Goal: Task Accomplishment & Management: Use online tool/utility

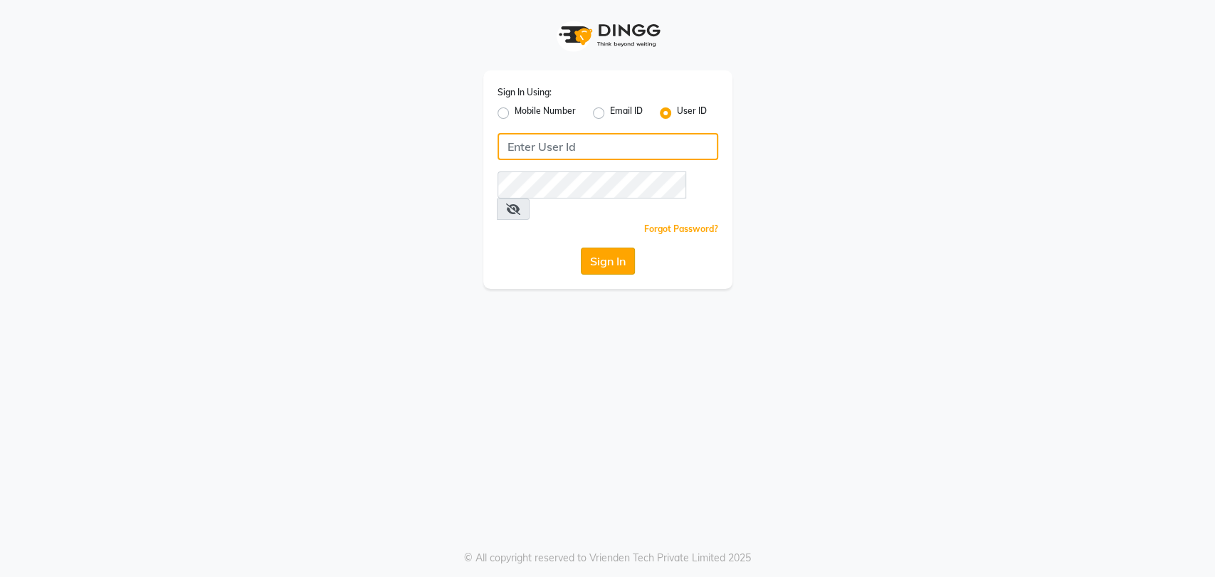
type input "e3591-01"
click at [605, 248] on button "Sign In" at bounding box center [608, 261] width 54 height 27
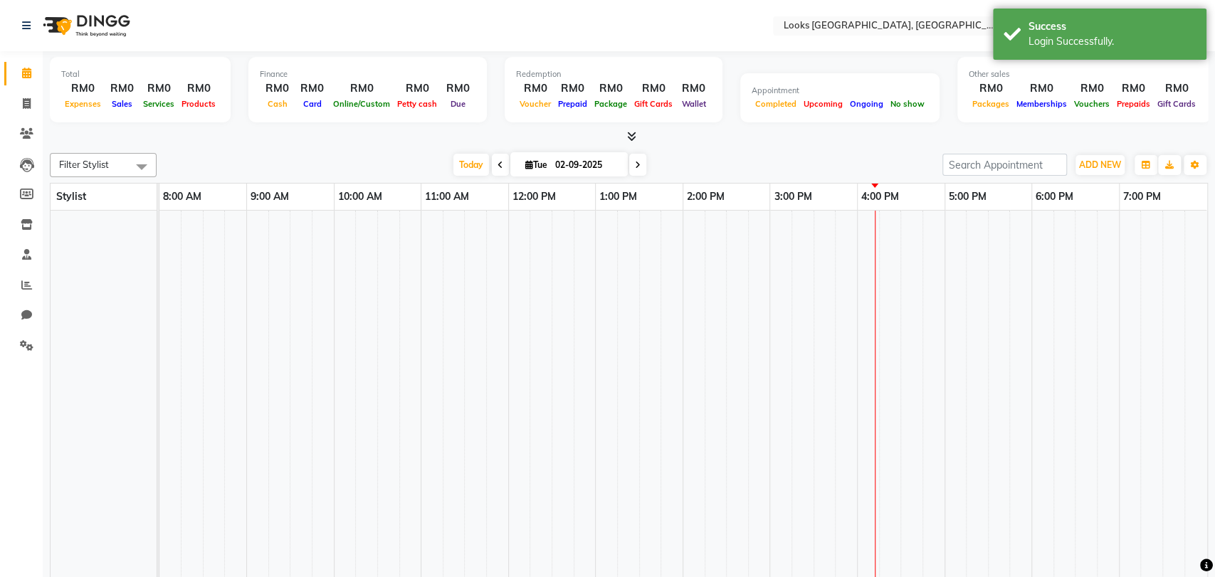
select select "en"
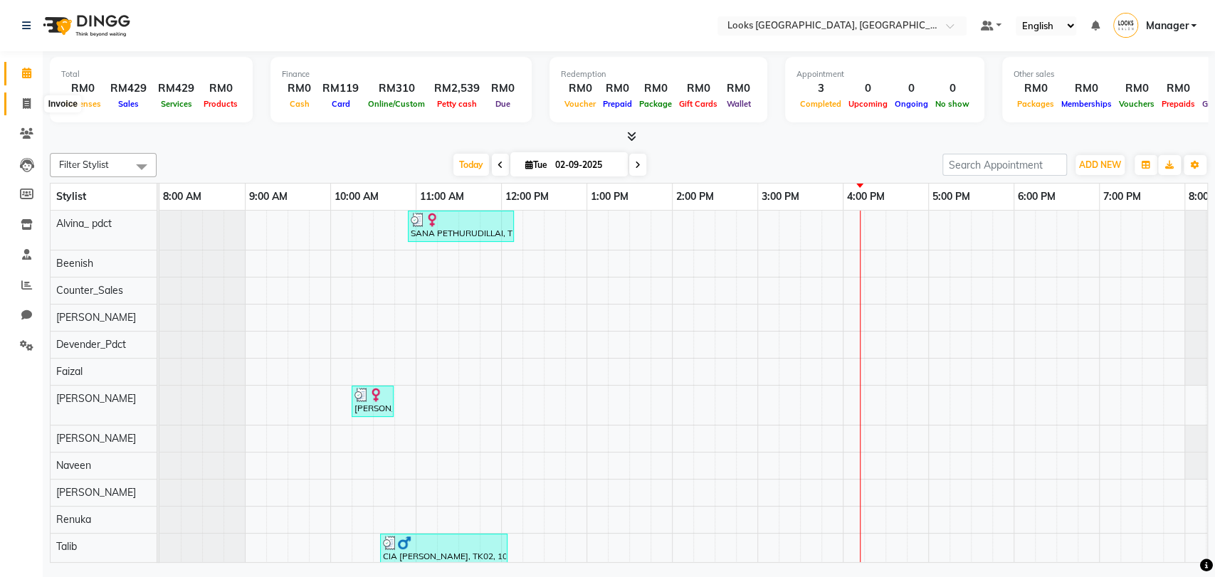
click at [18, 97] on span at bounding box center [26, 104] width 25 height 16
select select "8109"
select select "service"
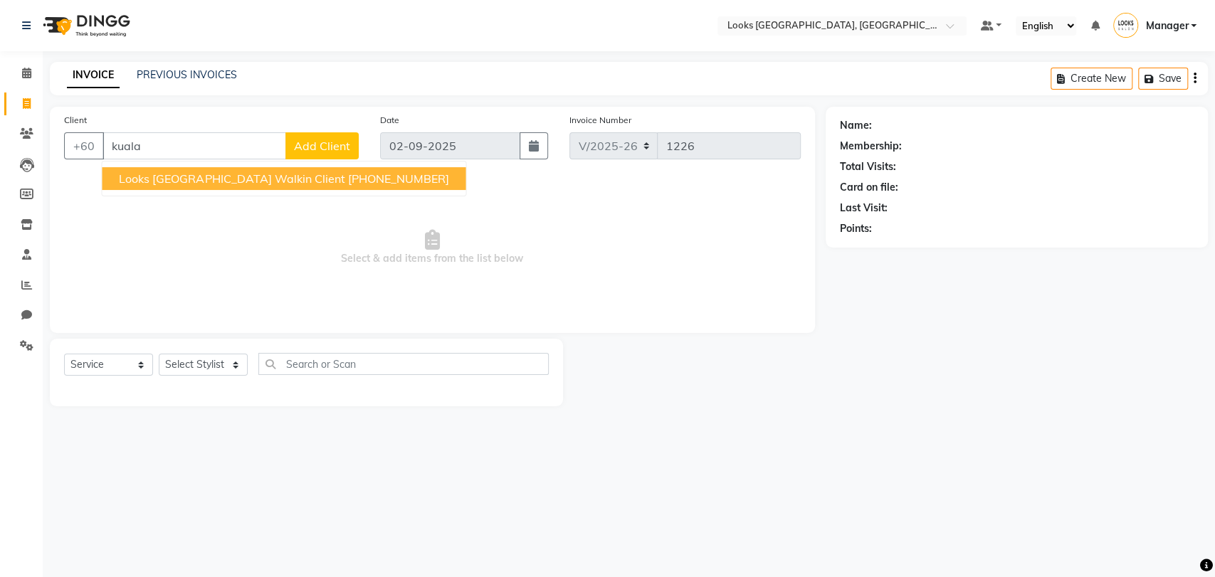
click at [207, 181] on span "Looks [GEOGRAPHIC_DATA] Walkin Client" at bounding box center [232, 178] width 226 height 14
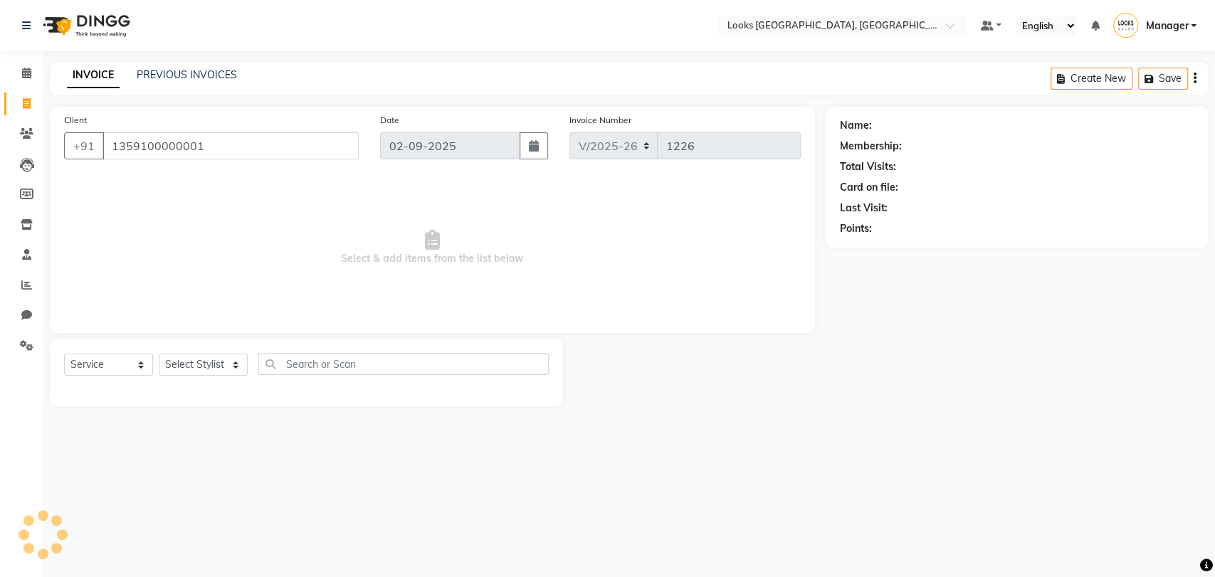
type input "1359100000001"
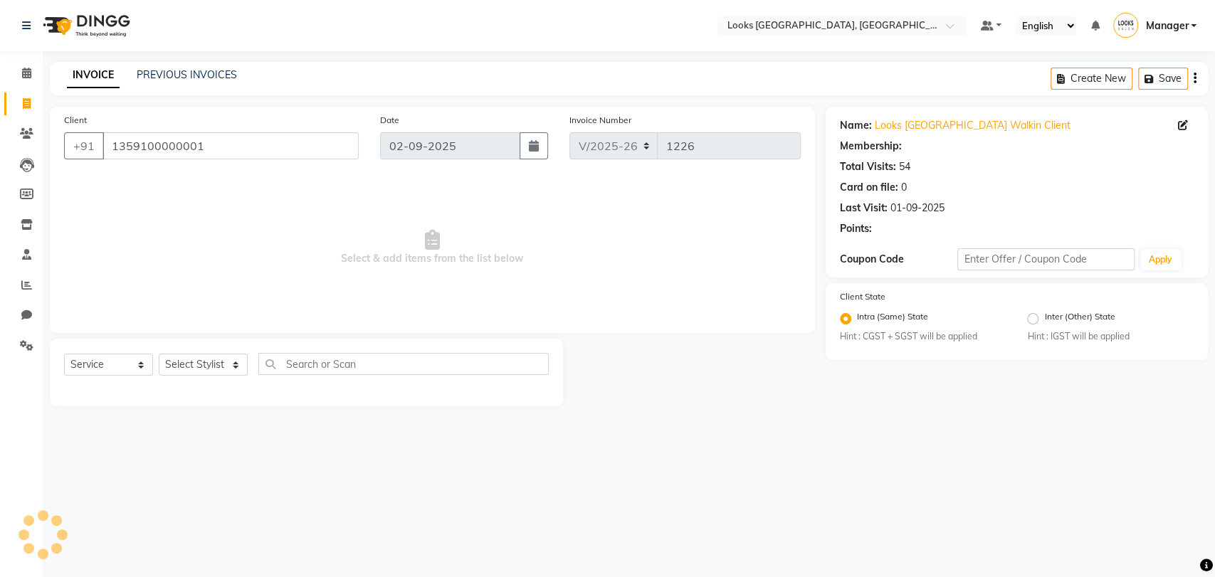
select select "1: Object"
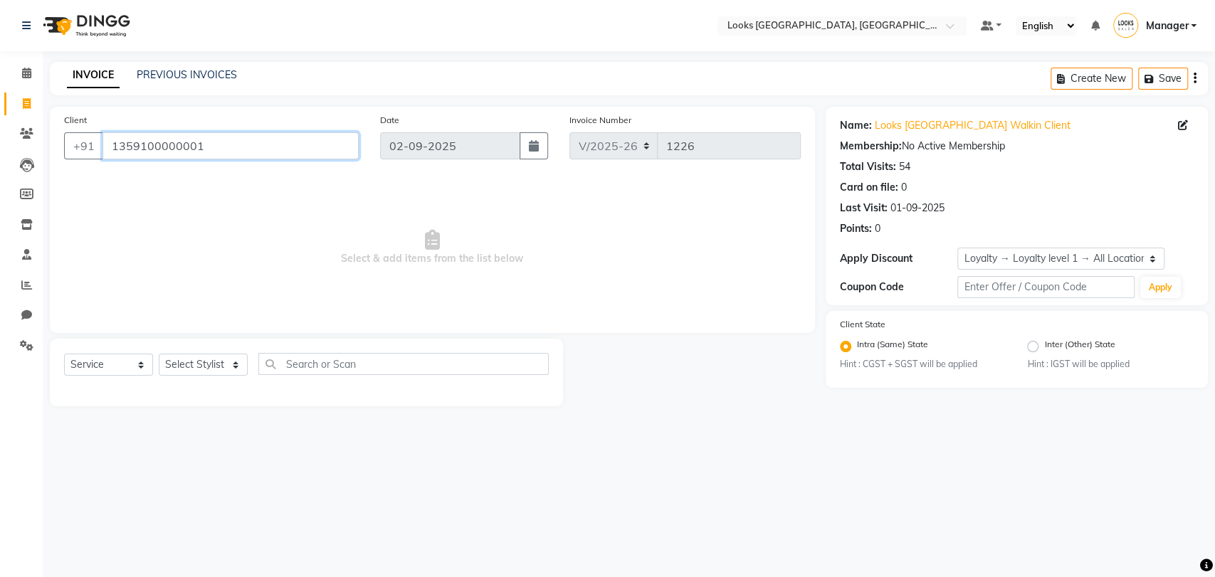
drag, startPoint x: 213, startPoint y: 147, endPoint x: 49, endPoint y: 165, distance: 165.4
click at [50, 165] on div "Client [PHONE_NUMBER] Date [DATE] Invoice Number V/2025 V/[PHONE_NUMBER] Select…" at bounding box center [432, 220] width 765 height 226
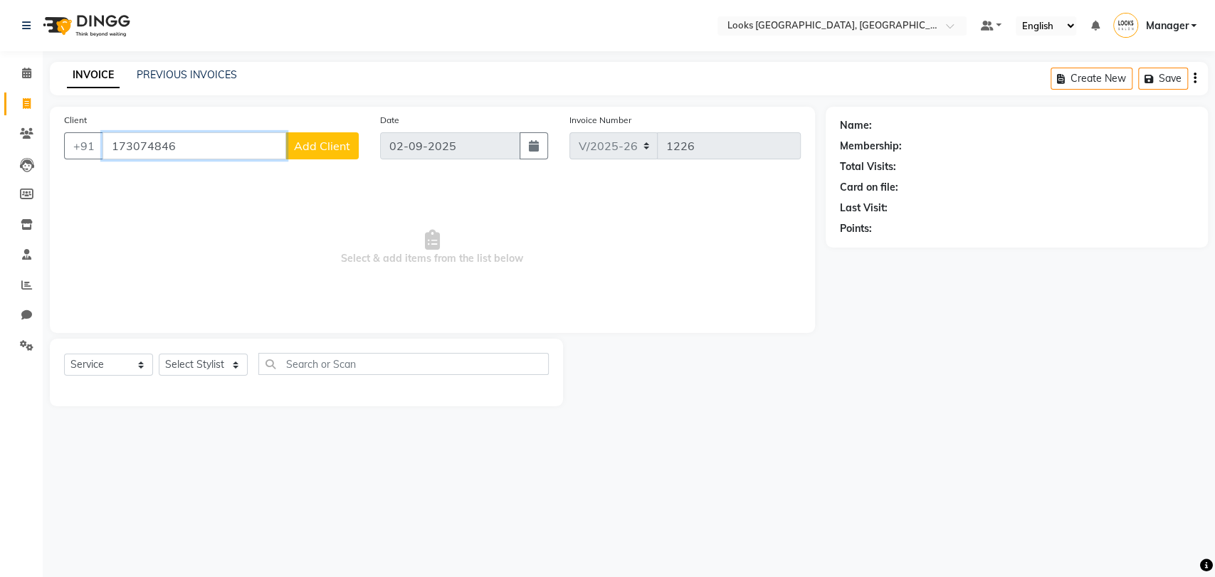
type input "173074846"
click at [339, 136] on button "Add Client" at bounding box center [321, 145] width 73 height 27
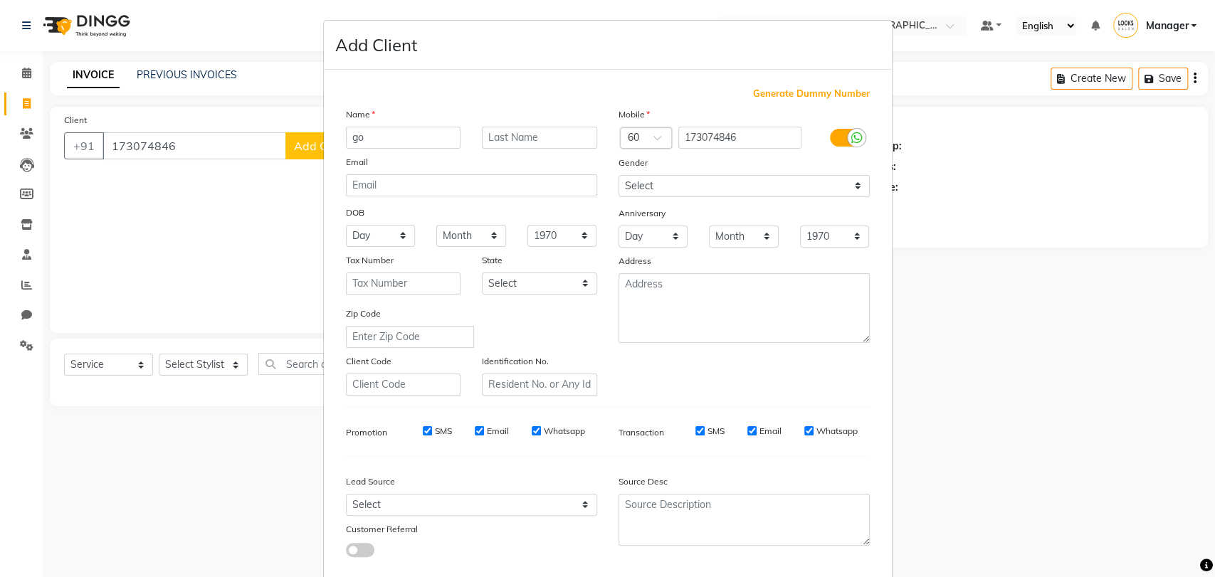
type input "g"
type input "GOX"
click at [823, 179] on select "Select [DEMOGRAPHIC_DATA] [DEMOGRAPHIC_DATA] Other Prefer Not To Say" at bounding box center [743, 186] width 251 height 22
select select "[DEMOGRAPHIC_DATA]"
click at [618, 175] on select "Select [DEMOGRAPHIC_DATA] [DEMOGRAPHIC_DATA] Other Prefer Not To Say" at bounding box center [743, 186] width 251 height 22
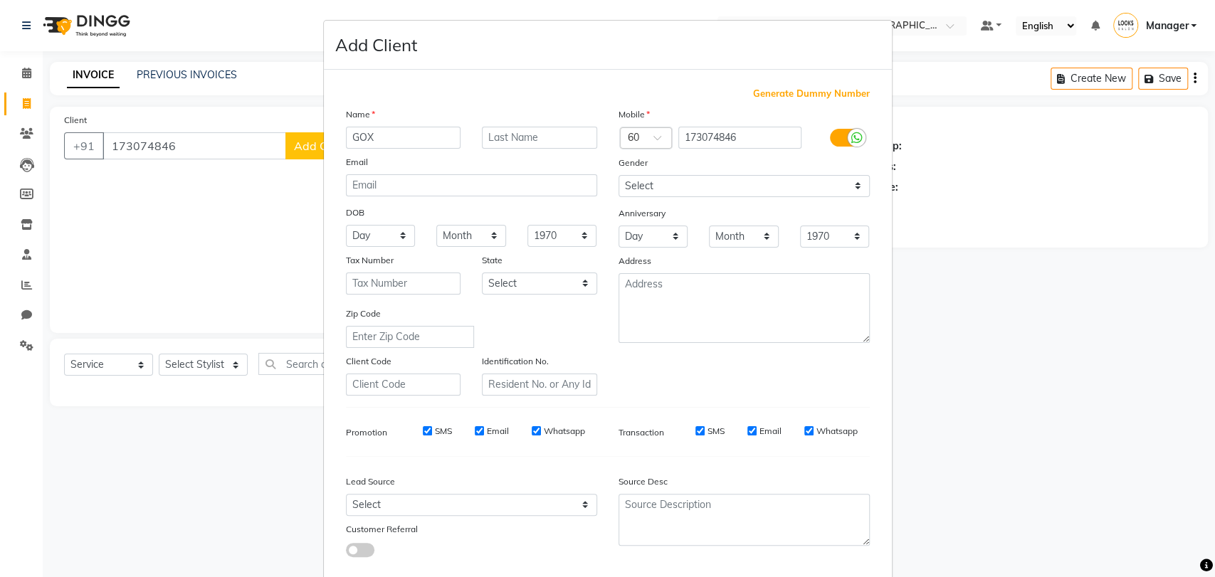
drag, startPoint x: 858, startPoint y: 137, endPoint x: 842, endPoint y: 136, distance: 15.7
click at [847, 136] on div at bounding box center [856, 138] width 18 height 18
click at [0, 0] on input "checkbox" at bounding box center [0, 0] width 0 height 0
click at [842, 136] on label at bounding box center [846, 138] width 32 height 18
click at [0, 0] on input "checkbox" at bounding box center [0, 0] width 0 height 0
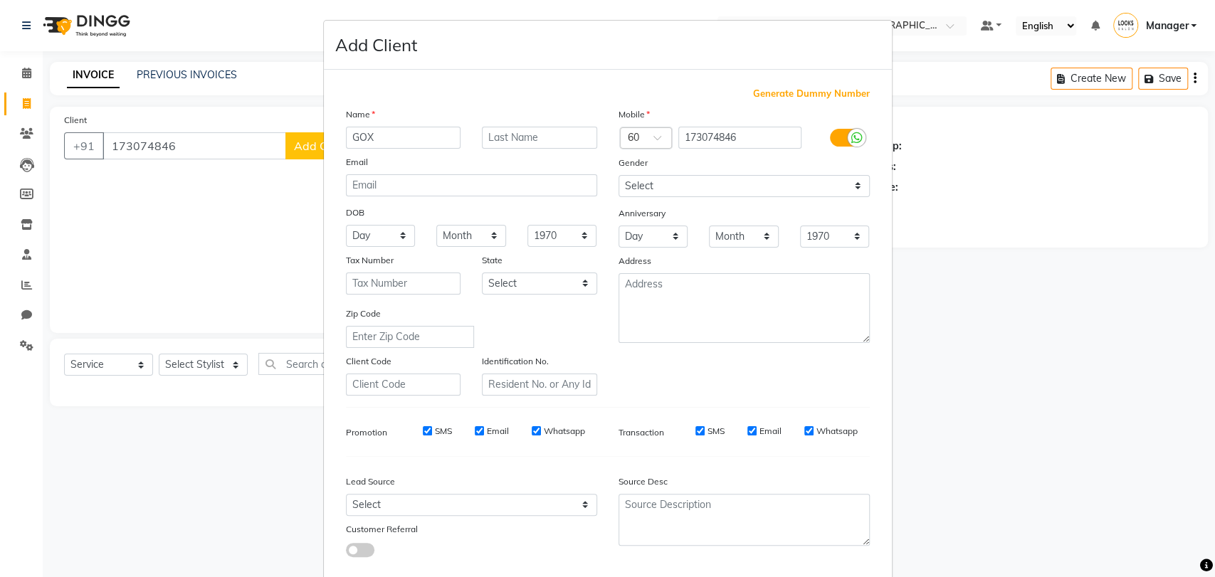
click at [837, 135] on label at bounding box center [846, 138] width 32 height 18
click at [0, 0] on input "checkbox" at bounding box center [0, 0] width 0 height 0
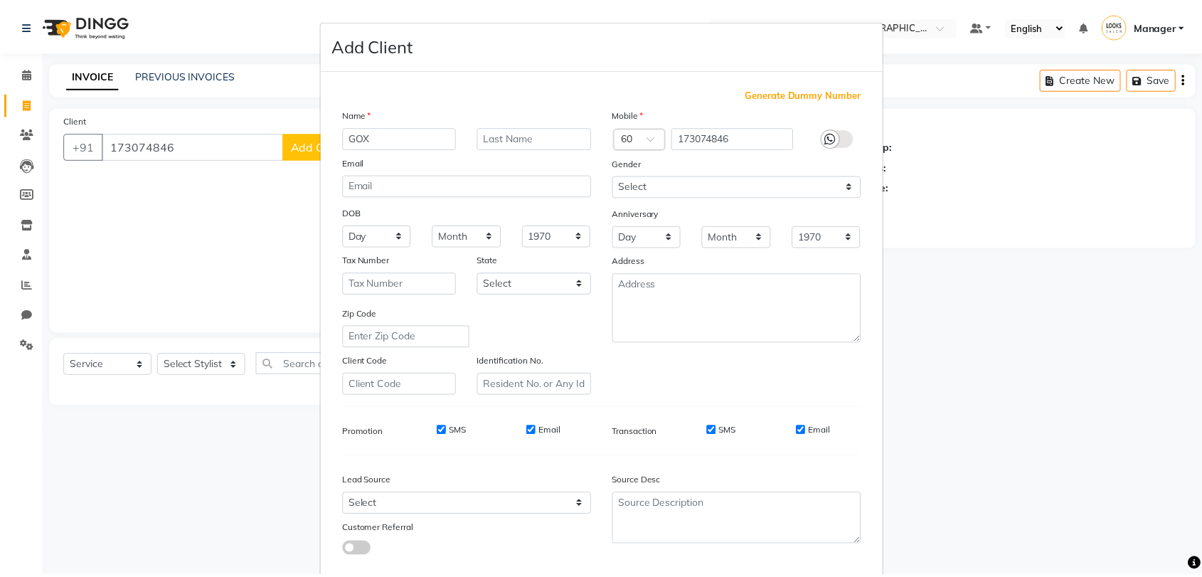
scroll to position [77, 0]
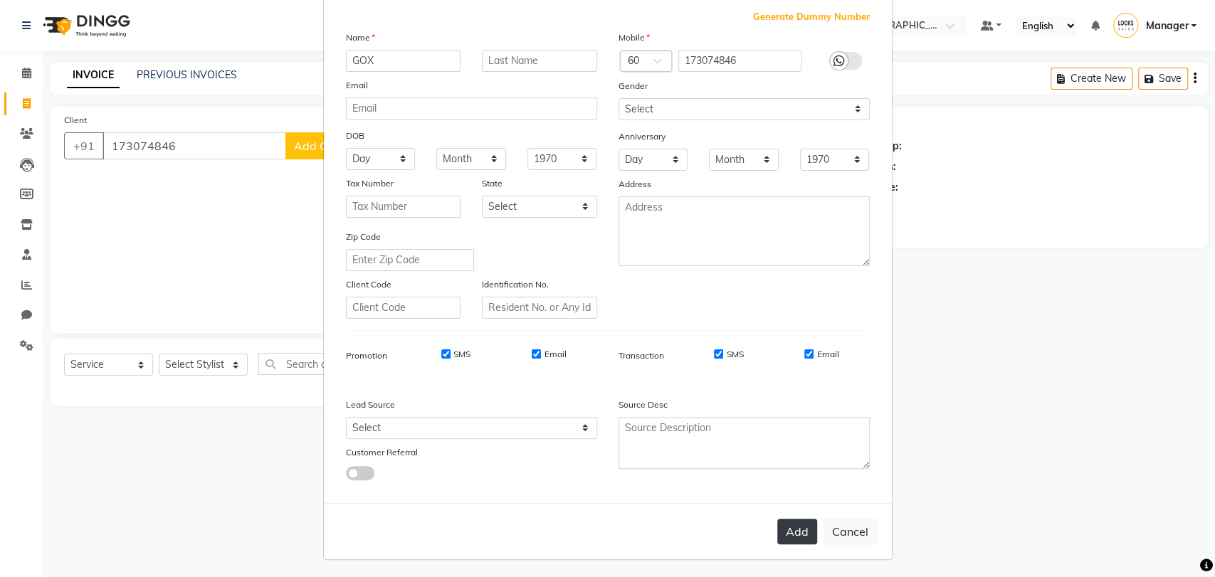
click at [782, 531] on button "Add" at bounding box center [797, 532] width 40 height 26
select select
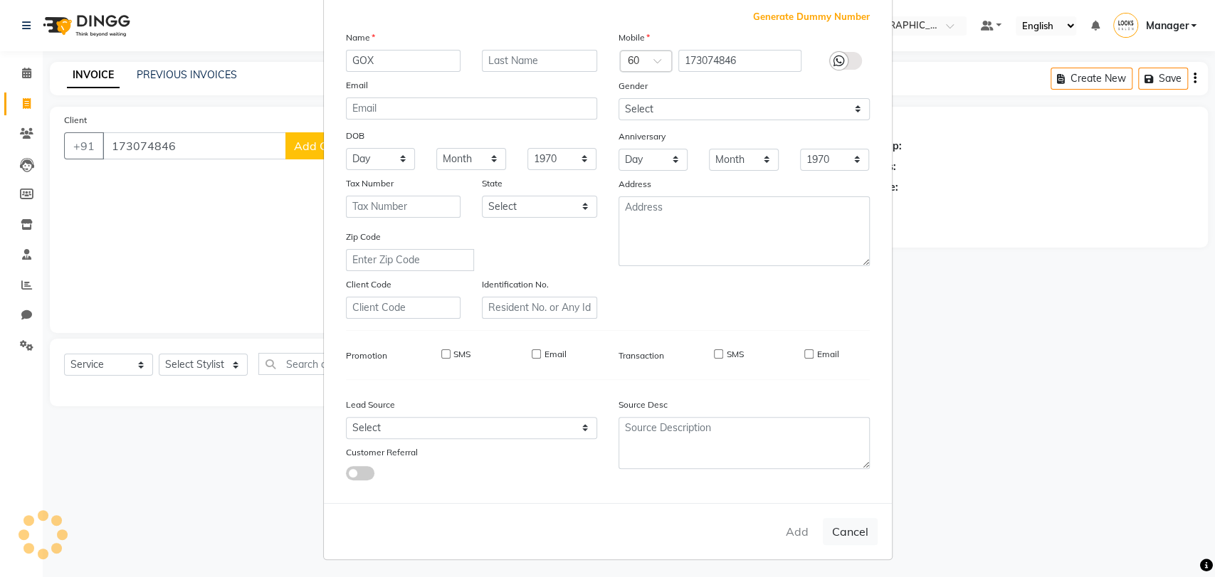
select select
checkbox input "false"
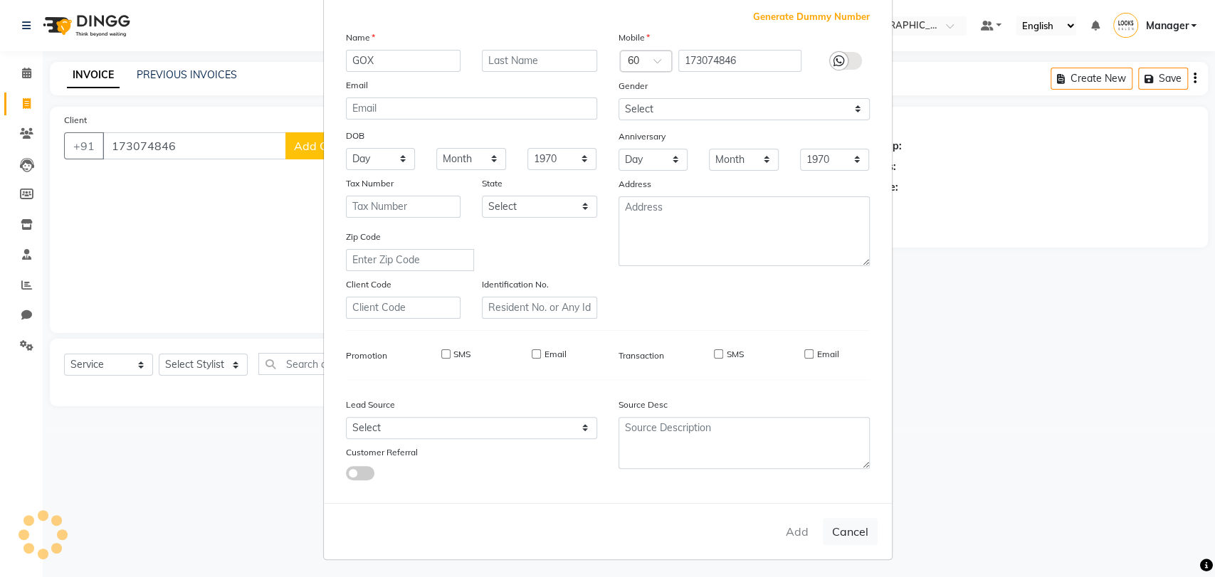
checkbox input "false"
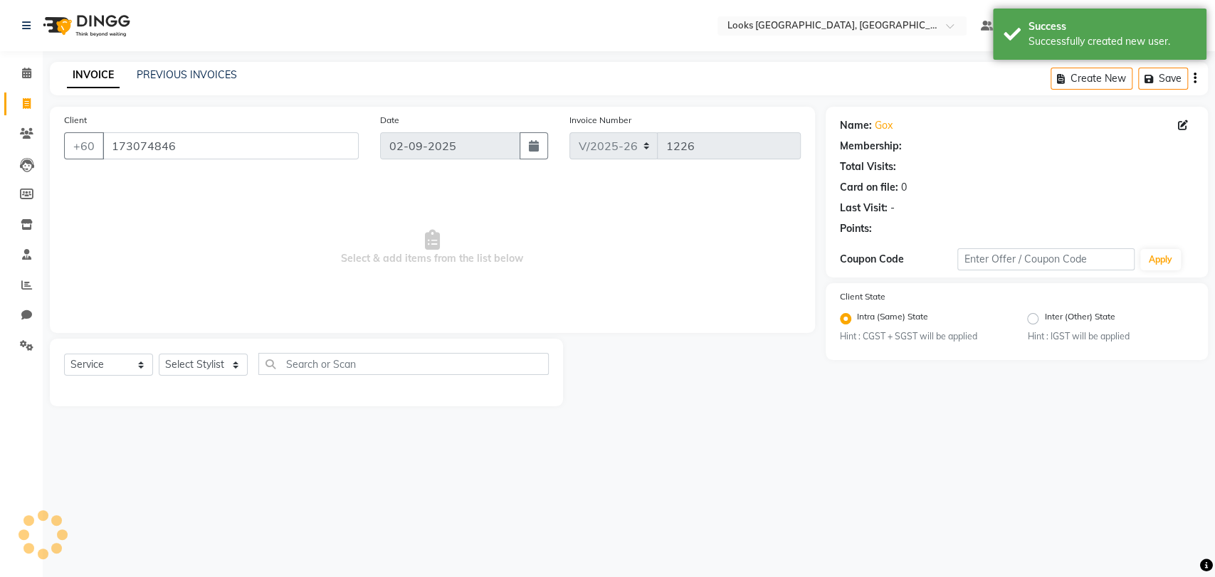
select select "1: Object"
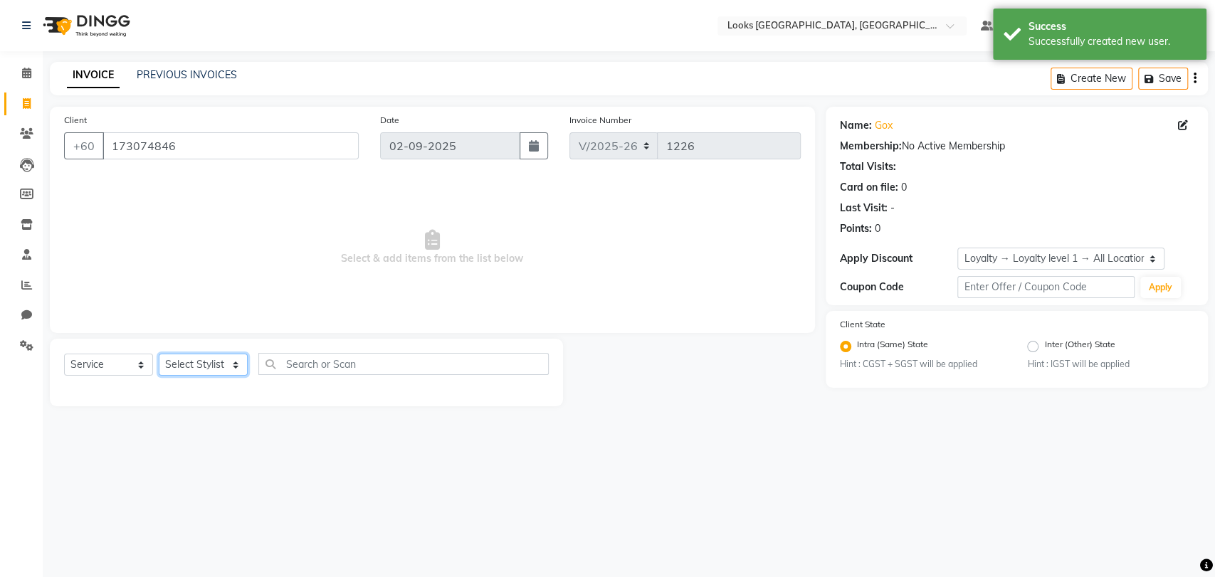
click at [207, 358] on select "Select Stylist Alvina_ pdct Awaiz_Mgr Beenish Counter_Sales [PERSON_NAME] Deven…" at bounding box center [203, 365] width 89 height 22
select select "90434"
click at [159, 354] on select "Select Stylist Alvina_ pdct Awaiz_Mgr Beenish Counter_Sales [PERSON_NAME] Deven…" at bounding box center [203, 365] width 89 height 22
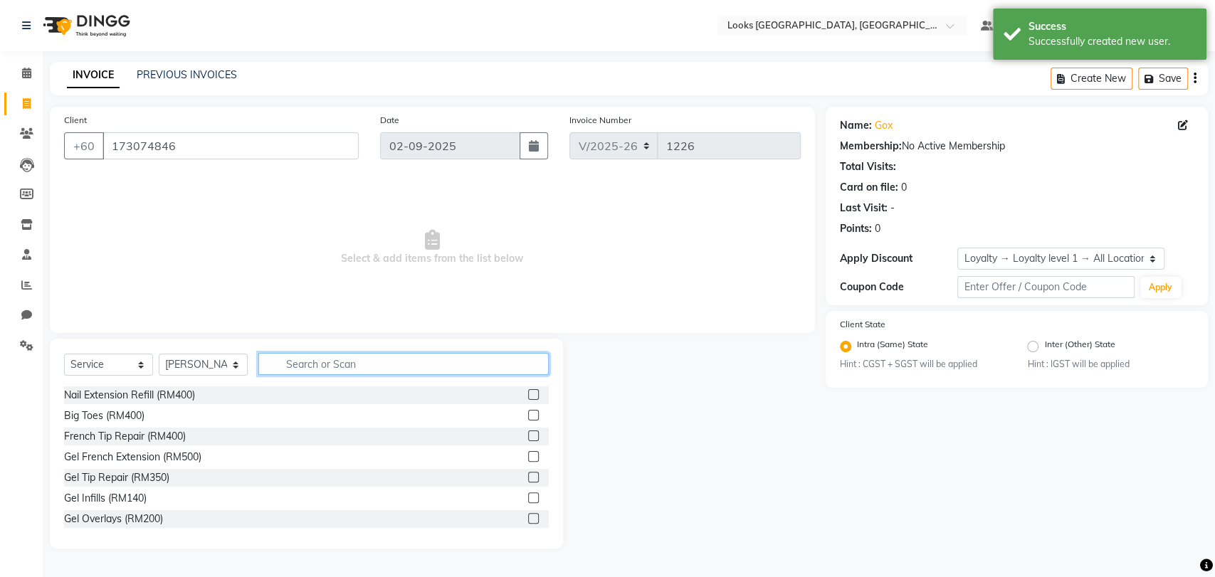
click at [364, 369] on input "text" at bounding box center [403, 364] width 290 height 22
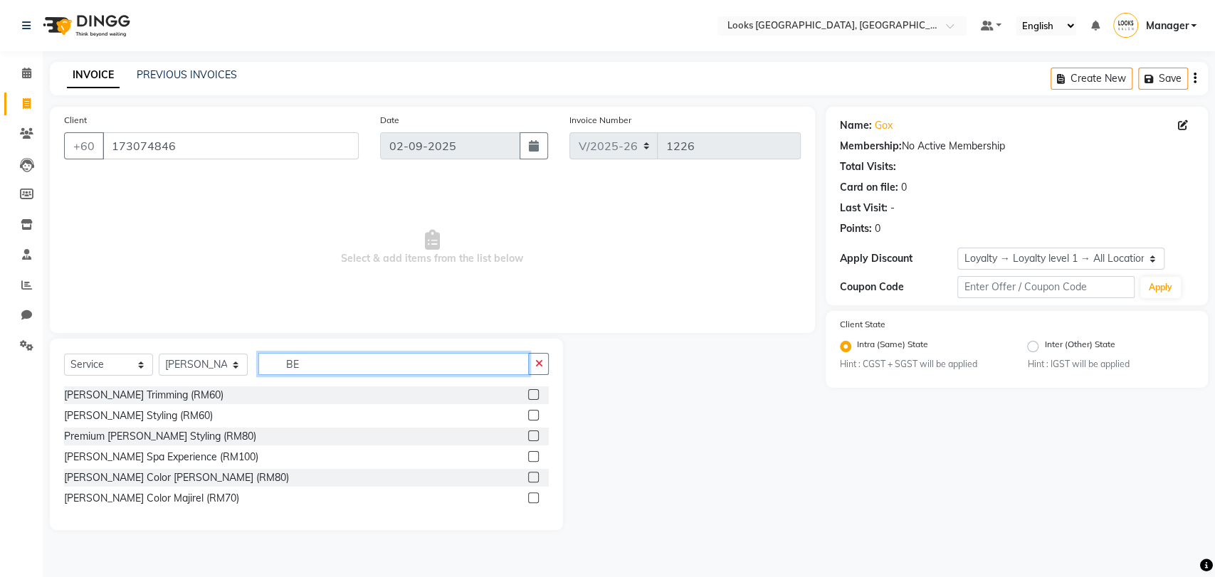
type input "B"
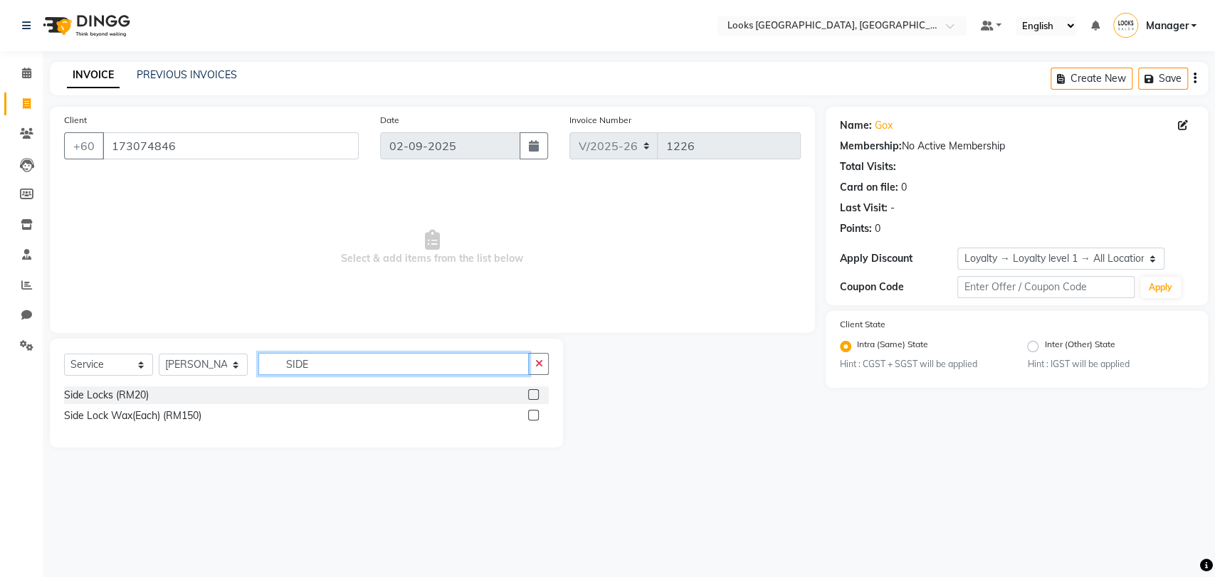
type input "SIDE"
click at [528, 398] on label at bounding box center [533, 394] width 11 height 11
click at [528, 398] on input "checkbox" at bounding box center [532, 395] width 9 height 9
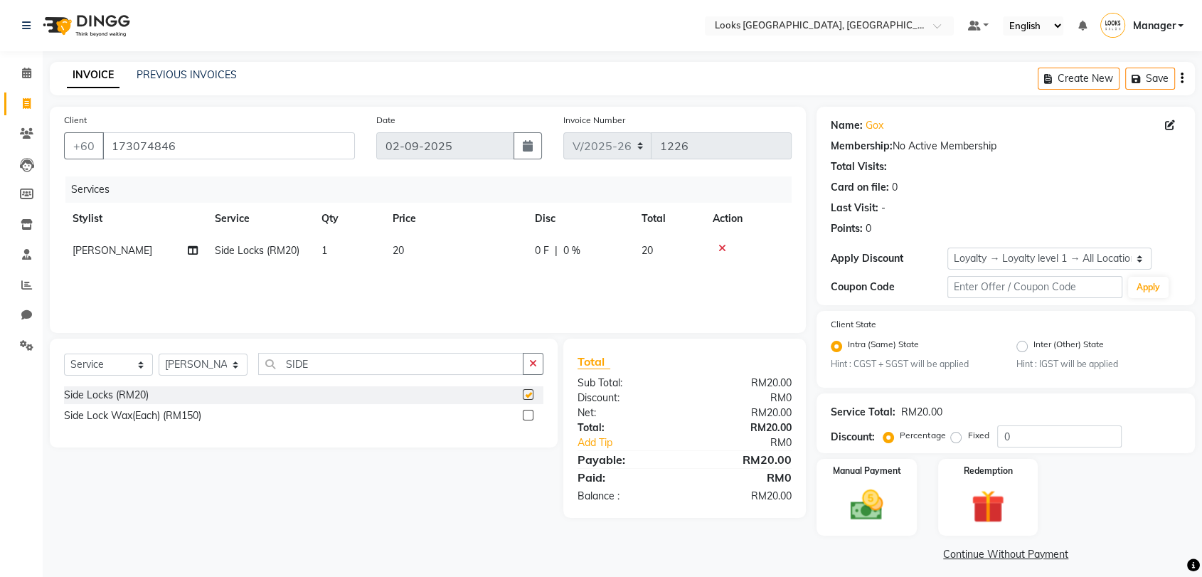
checkbox input "false"
click at [443, 277] on div "Services Stylist Service Qty Price Disc Total Action Mustafa Side Locks (RM20) …" at bounding box center [428, 247] width 728 height 142
click at [449, 246] on td "20" at bounding box center [455, 251] width 142 height 32
select select "90434"
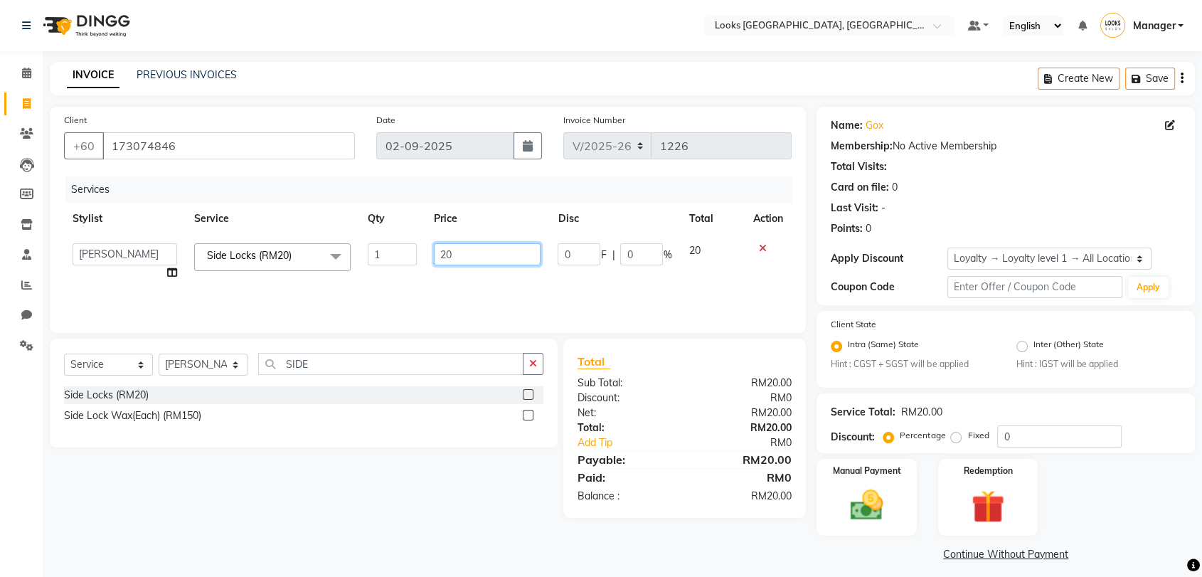
drag, startPoint x: 455, startPoint y: 255, endPoint x: 393, endPoint y: 274, distance: 64.6
click at [393, 274] on tr "Alvina_ pdct Awaiz_Mgr Beenish Counter_Sales [PERSON_NAME] Devender_Pdct [PERSO…" at bounding box center [428, 262] width 728 height 54
type input "30"
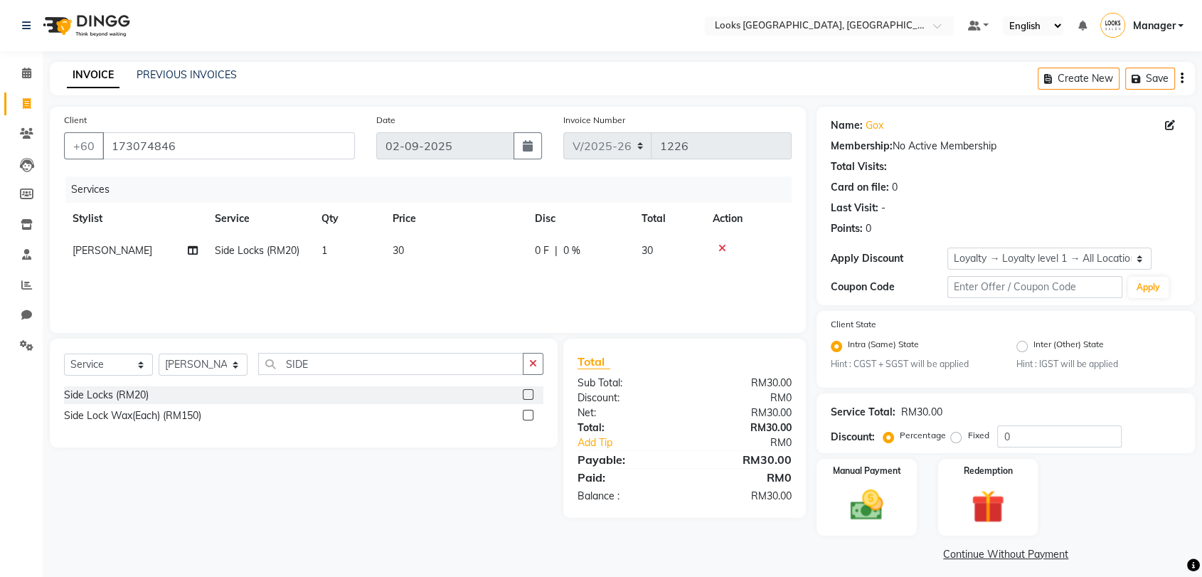
click at [797, 545] on div "Client [PHONE_NUMBER] Date [DATE] Invoice Number V/2025 V/[PHONE_NUMBER] Servic…" at bounding box center [428, 336] width 778 height 458
click at [860, 489] on img at bounding box center [866, 506] width 55 height 40
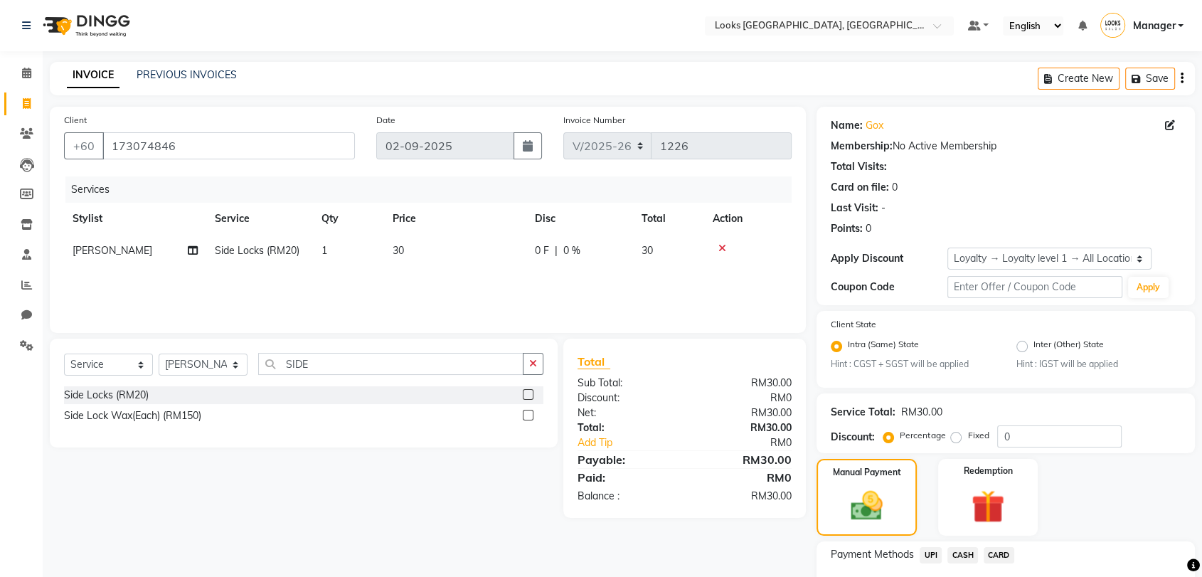
scroll to position [100, 0]
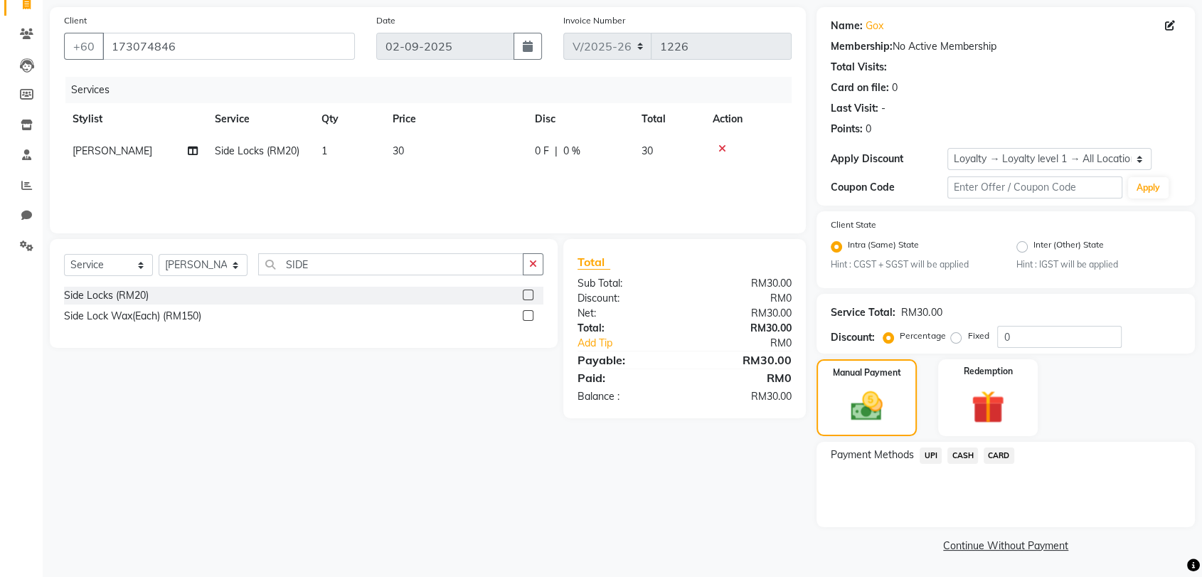
click at [992, 456] on span "CARD" at bounding box center [999, 456] width 31 height 16
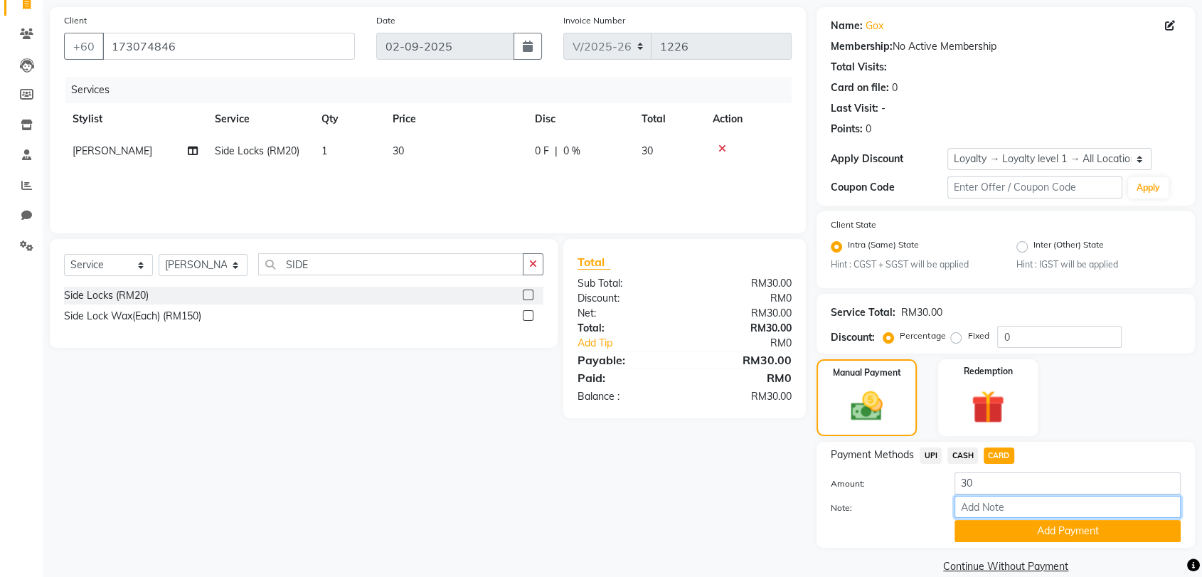
click at [968, 508] on input "Note:" at bounding box center [1068, 507] width 226 height 22
type input "0389"
click at [1002, 527] on button "Add Payment" at bounding box center [1068, 531] width 226 height 22
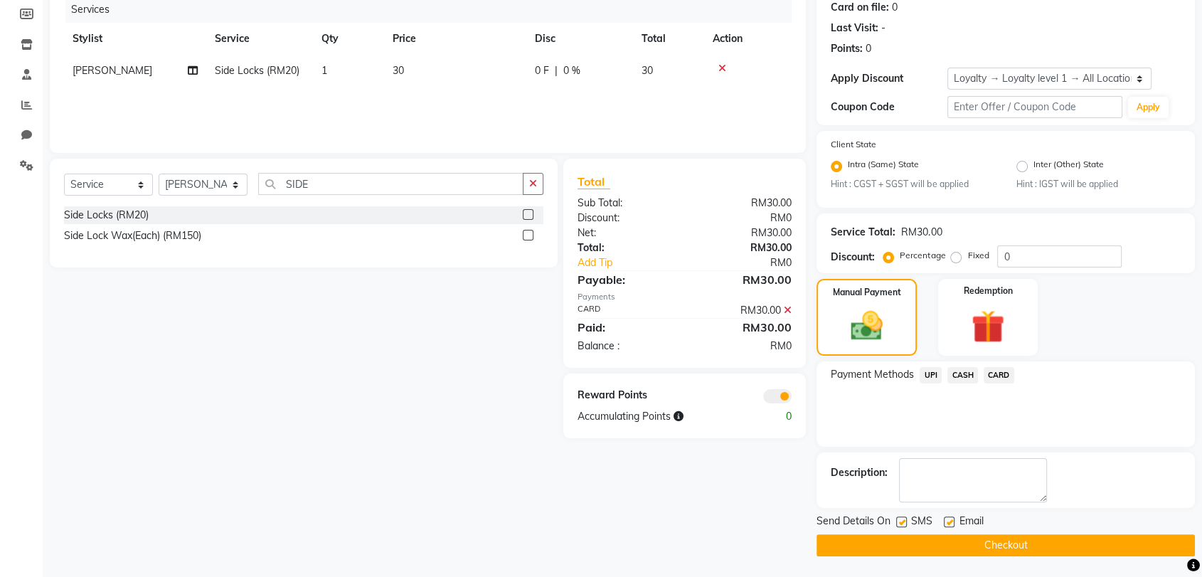
scroll to position [179, 0]
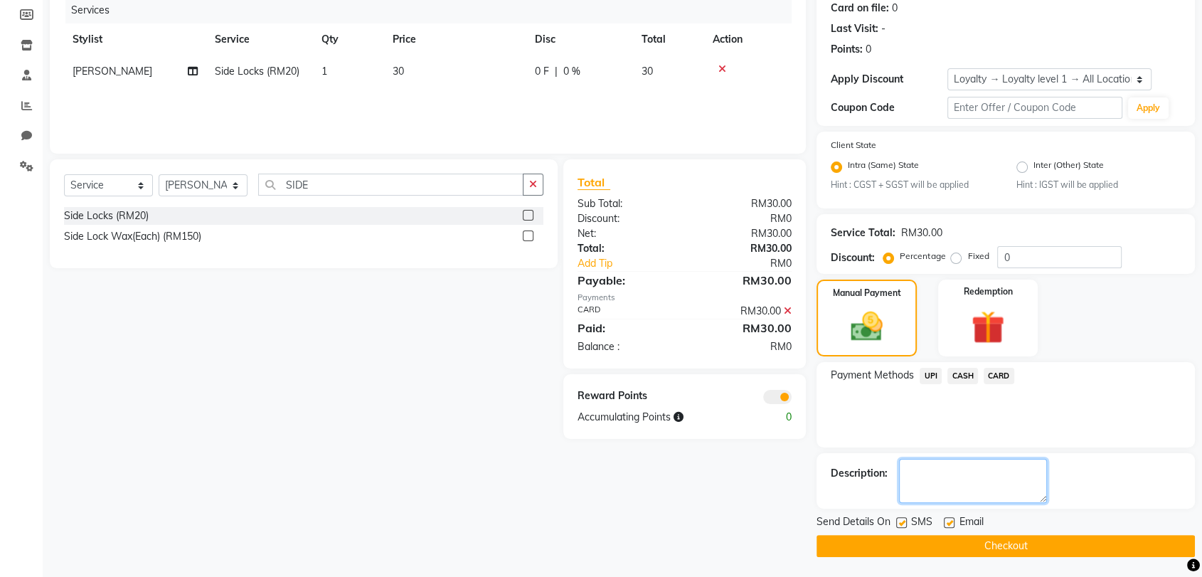
click at [937, 475] on textarea at bounding box center [973, 481] width 148 height 44
type textarea "SIDE LOCK"
click at [994, 544] on button "Checkout" at bounding box center [1006, 546] width 379 height 22
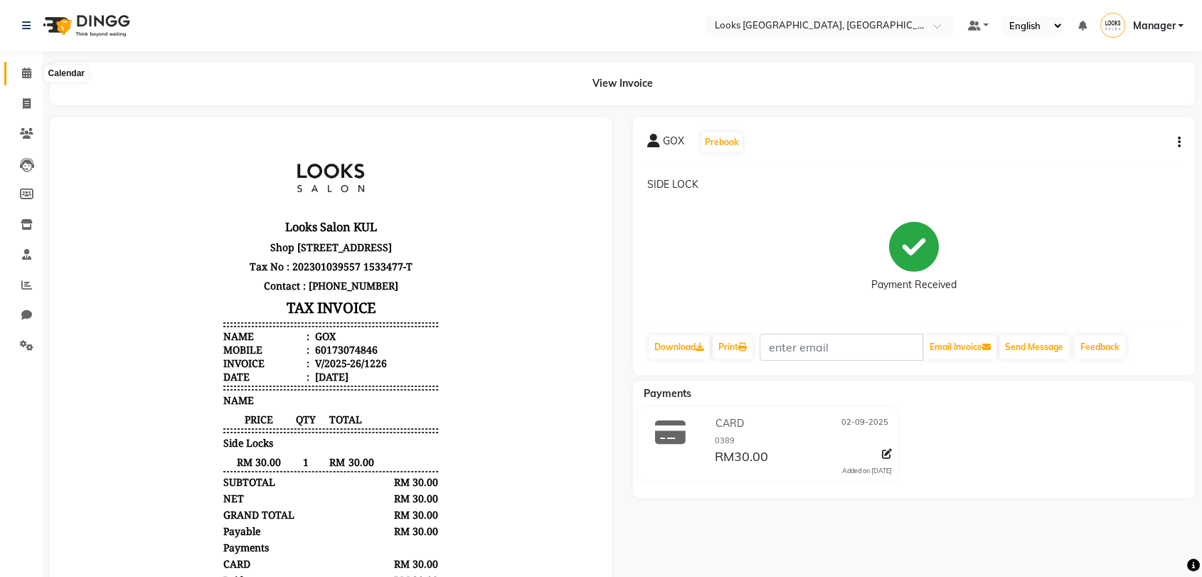
click at [22, 78] on icon at bounding box center [26, 73] width 9 height 11
